Goal: Use online tool/utility

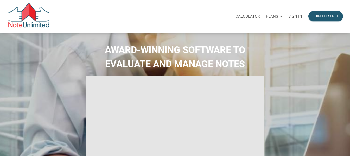
click at [246, 13] on div "Calculator" at bounding box center [248, 16] width 30 height 16
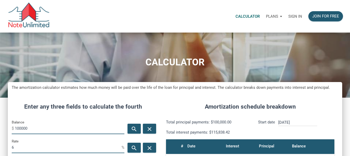
scroll to position [245, 335]
type input "1"
click at [20, 127] on input "1100000" at bounding box center [70, 128] width 110 height 12
click at [30, 130] on input "1000000" at bounding box center [70, 128] width 110 height 12
type input "100000"
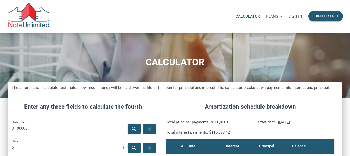
click at [24, 149] on input "6" at bounding box center [67, 147] width 110 height 12
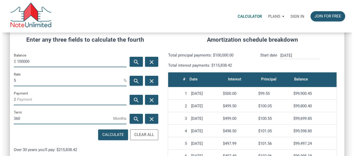
scroll to position [69, 0]
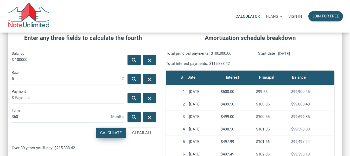
type input "5"
click at [116, 133] on div "Calculate" at bounding box center [111, 133] width 22 height 6
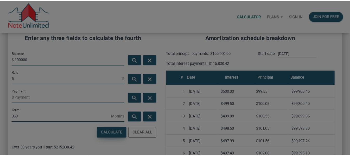
scroll to position [245, 339]
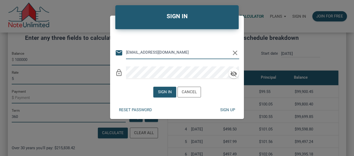
type input "[EMAIL_ADDRESS][DOMAIN_NAME]"
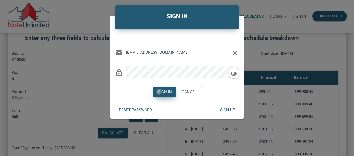
click at [159, 92] on div "Sign in" at bounding box center [165, 92] width 14 height 6
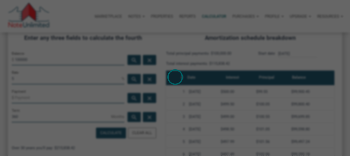
scroll to position [260163, 260074]
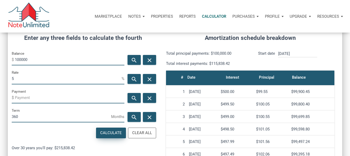
click at [114, 132] on div "Calculate" at bounding box center [111, 133] width 22 height 6
type input "-536.82"
